Goal: Transaction & Acquisition: Purchase product/service

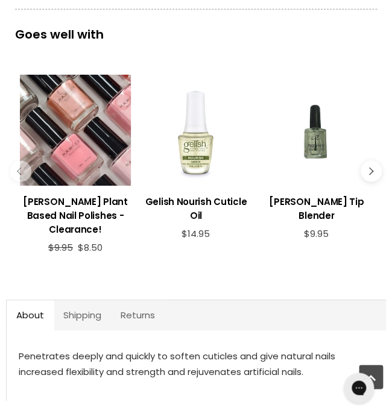
scroll to position [830, 0]
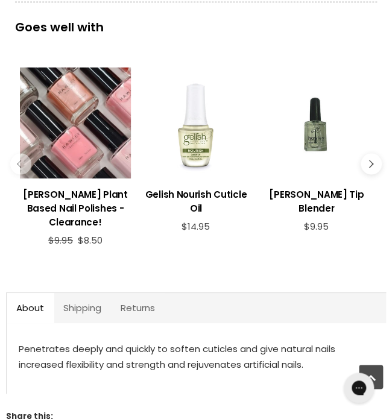
click at [319, 144] on div "Main content" at bounding box center [316, 123] width 111 height 111
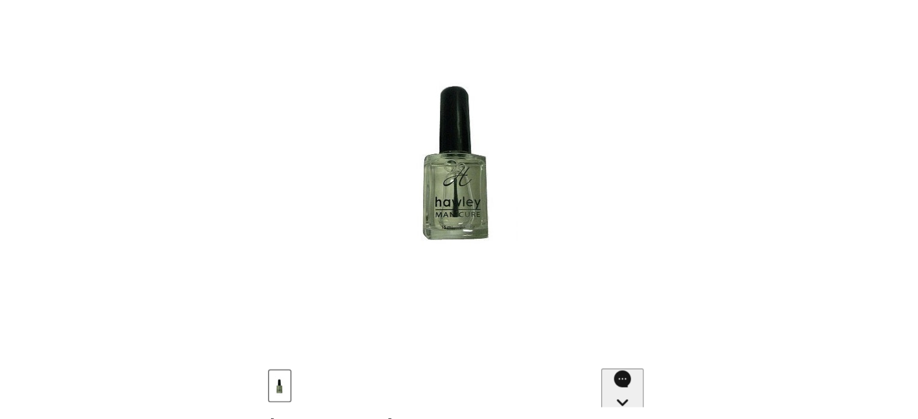
scroll to position [193, 0]
